Goal: Obtain resource: Obtain resource

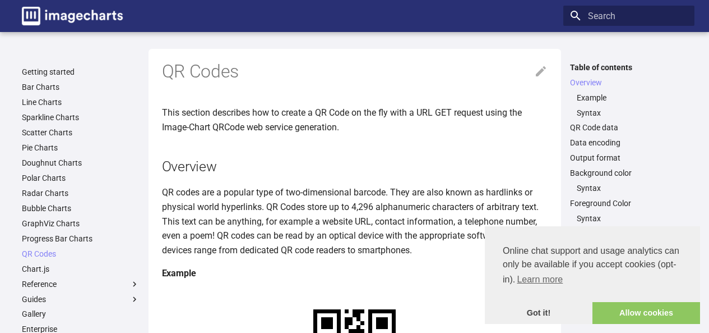
scroll to position [216, 0]
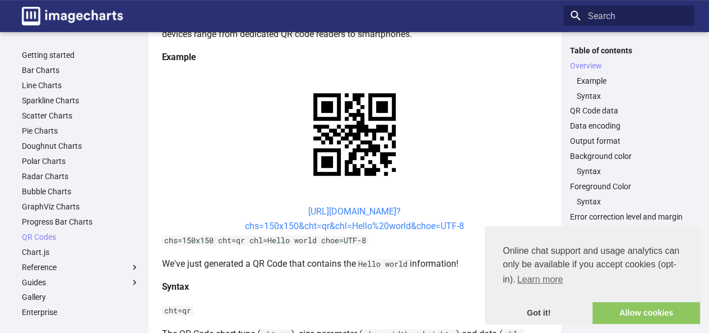
click at [386, 214] on link "[URL][DOMAIN_NAME]? chs=150x150&cht=qr&chl=Hello%20world&choe=UTF-8" at bounding box center [354, 218] width 219 height 25
click at [265, 210] on center "[URL][DOMAIN_NAME]? chs=150x150&cht=qr&chl=Hello%20world&choe=UTF-8" at bounding box center [355, 218] width 386 height 29
drag, startPoint x: 287, startPoint y: 209, endPoint x: 474, endPoint y: 223, distance: 187.8
click at [474, 223] on center "[URL][DOMAIN_NAME]? chs=150x150&cht=qr&chl=Hello%20world&choe=UTF-8" at bounding box center [355, 218] width 386 height 29
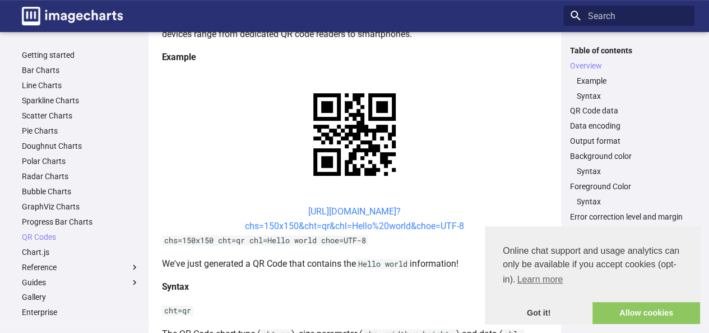
click at [376, 224] on link "[URL][DOMAIN_NAME]? chs=150x150&cht=qr&chl=Hello%20world&choe=UTF-8" at bounding box center [354, 218] width 219 height 25
drag, startPoint x: 276, startPoint y: 211, endPoint x: 483, endPoint y: 230, distance: 208.3
click at [483, 230] on center "[URL][DOMAIN_NAME]? chs=150x150&cht=qr&chl=Hello%20world&choe=UTF-8" at bounding box center [355, 218] width 386 height 29
copy link "[URL][DOMAIN_NAME]? chs=150x150&cht=qr&chl=Hello%20world&choe=UTF-8"
click at [465, 228] on center "[URL][DOMAIN_NAME]? chs=150x150&cht=qr&chl=Hello%20world&choe=UTF-8" at bounding box center [355, 218] width 386 height 29
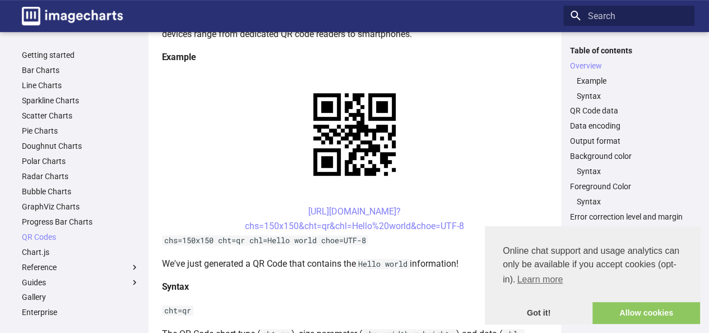
drag, startPoint x: 465, startPoint y: 228, endPoint x: 284, endPoint y: 214, distance: 182.3
click at [284, 214] on center "[URL][DOMAIN_NAME]? chs=150x150&cht=qr&chl=Hello%20world&choe=UTF-8" at bounding box center [355, 218] width 386 height 29
copy link "[URL][DOMAIN_NAME]? chs=150x150&cht=qr&chl=Hello%20world&choe=UTF-8"
